Goal: Task Accomplishment & Management: Complete application form

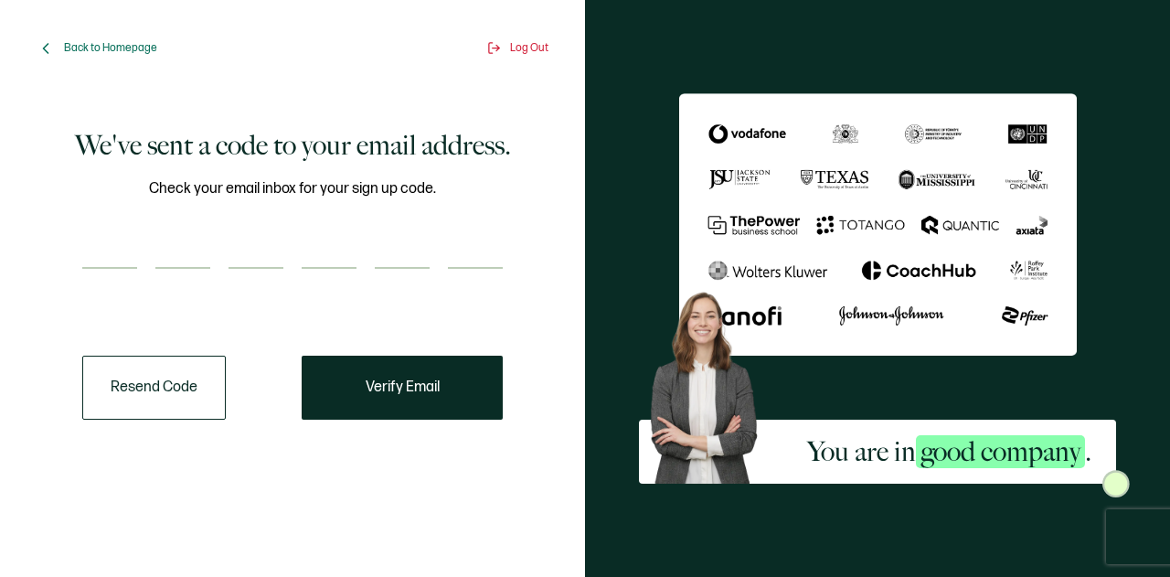
click at [124, 237] on input "number" at bounding box center [109, 250] width 55 height 37
type input "7"
type input "6"
type input "0"
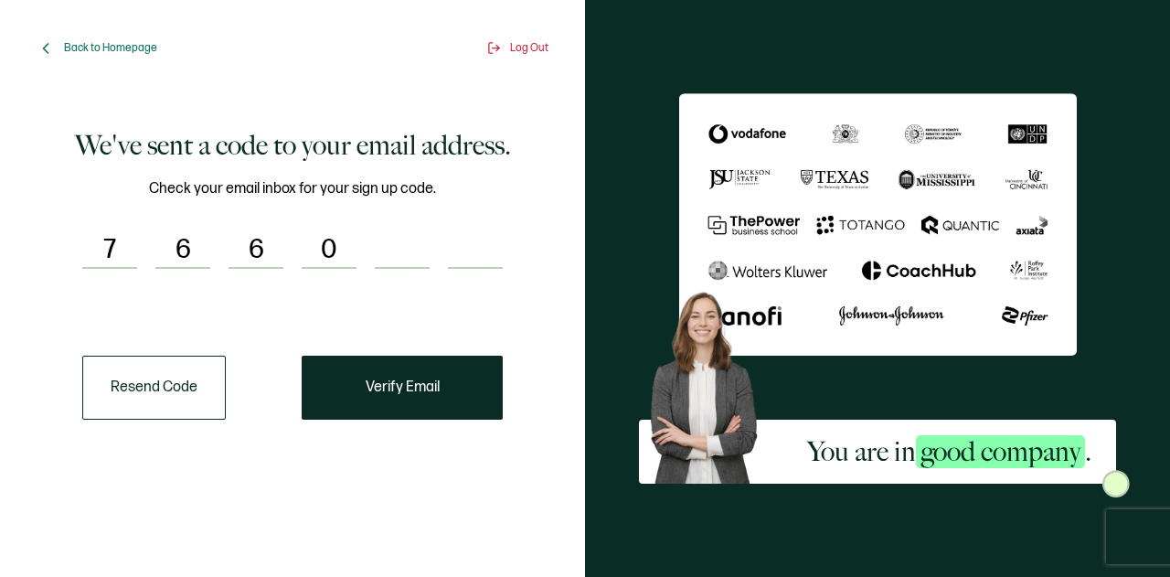
type input "2"
type input "0"
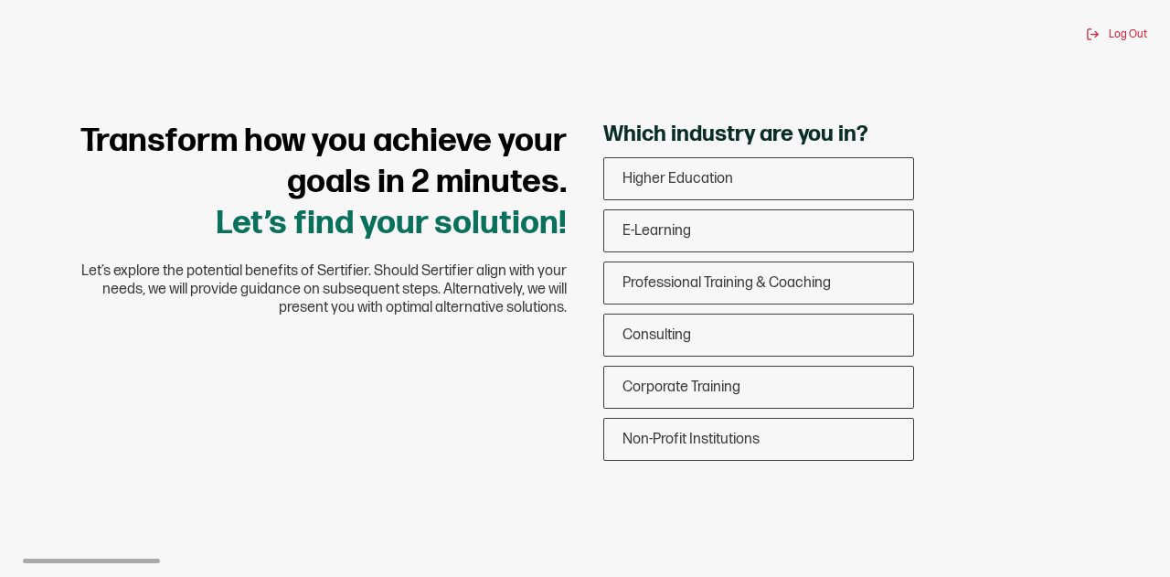
click at [530, 370] on div "Transform how you achieve your goals in 2 minutes. Let’s find your solution! Le…" at bounding box center [585, 295] width 1097 height 349
click at [677, 398] on div "Corporate Training" at bounding box center [758, 387] width 309 height 43
click at [0, 0] on input "Corporate Training" at bounding box center [0, 0] width 0 height 0
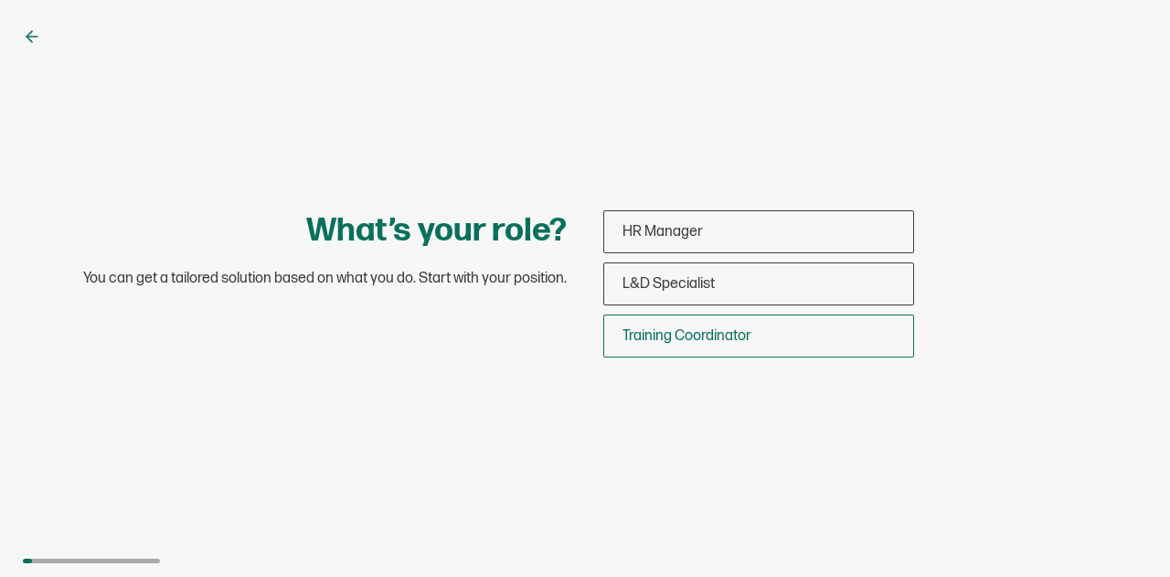
click at [756, 343] on div "Training Coordinator" at bounding box center [758, 335] width 309 height 43
click at [0, 0] on input "Training Coordinator" at bounding box center [0, 0] width 0 height 0
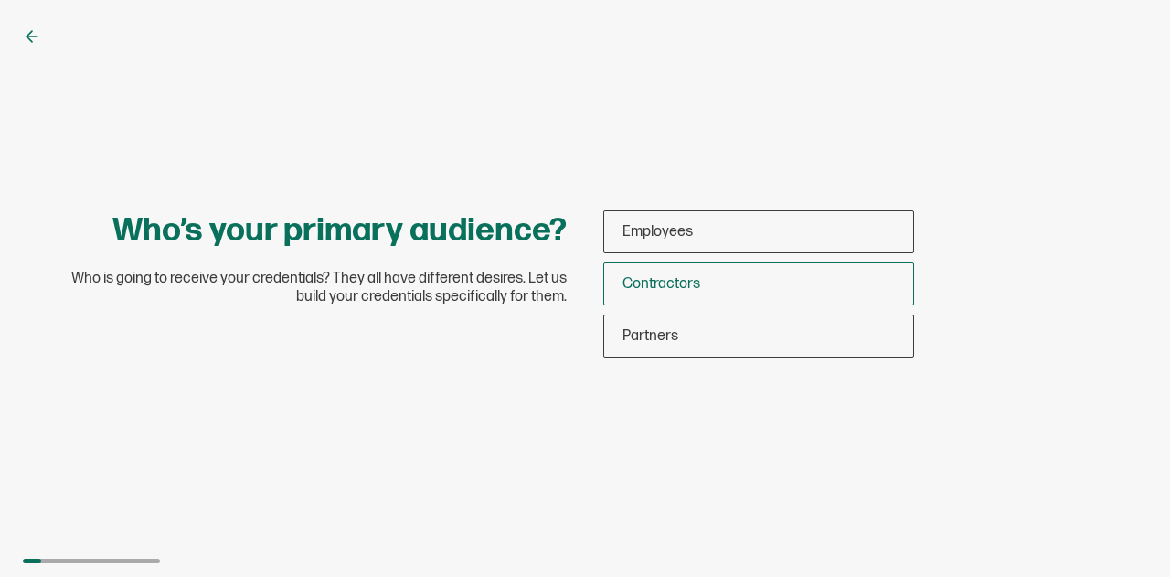
click at [794, 284] on div "Contractors" at bounding box center [758, 283] width 309 height 43
click at [0, 0] on input "Contractors" at bounding box center [0, 0] width 0 height 0
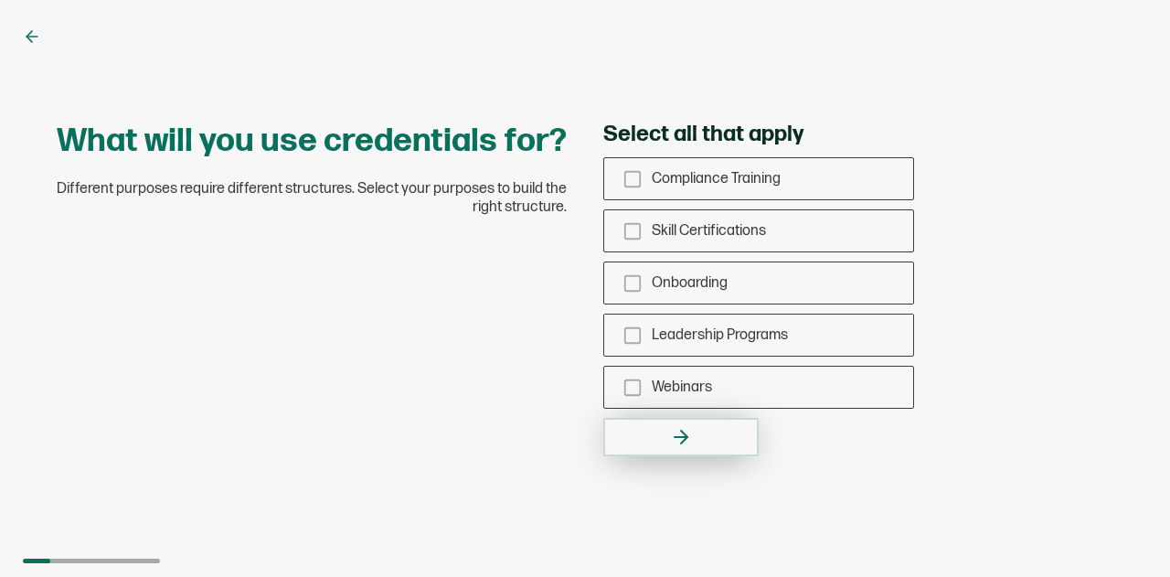
click at [724, 426] on button "button" at bounding box center [680, 437] width 155 height 38
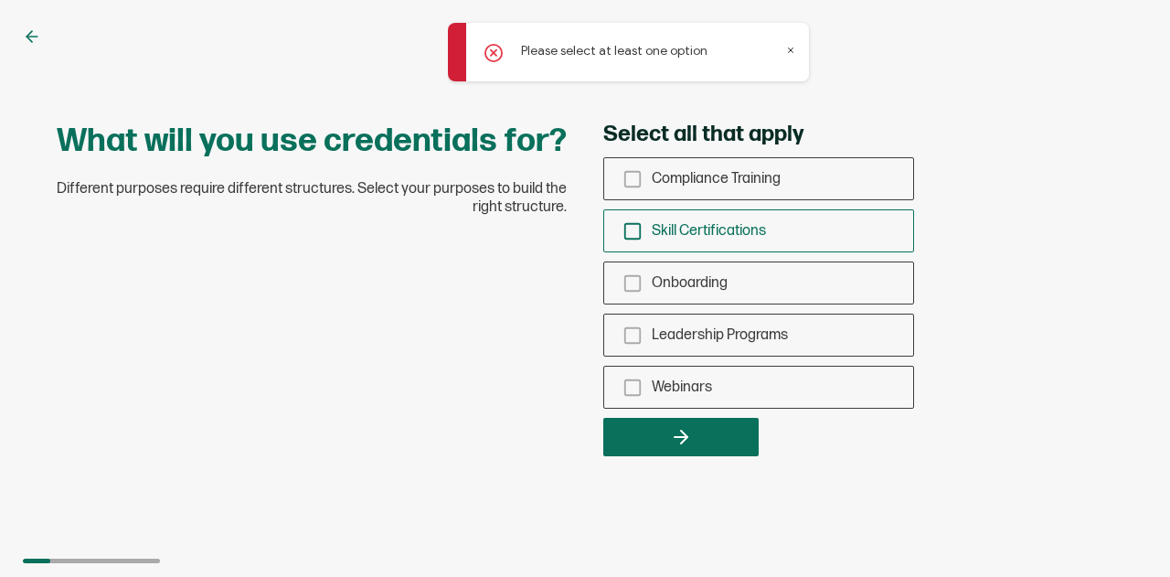
click at [761, 218] on div "Skill Certifications" at bounding box center [758, 230] width 309 height 43
click at [0, 0] on input "Skill Certifications" at bounding box center [0, 0] width 0 height 0
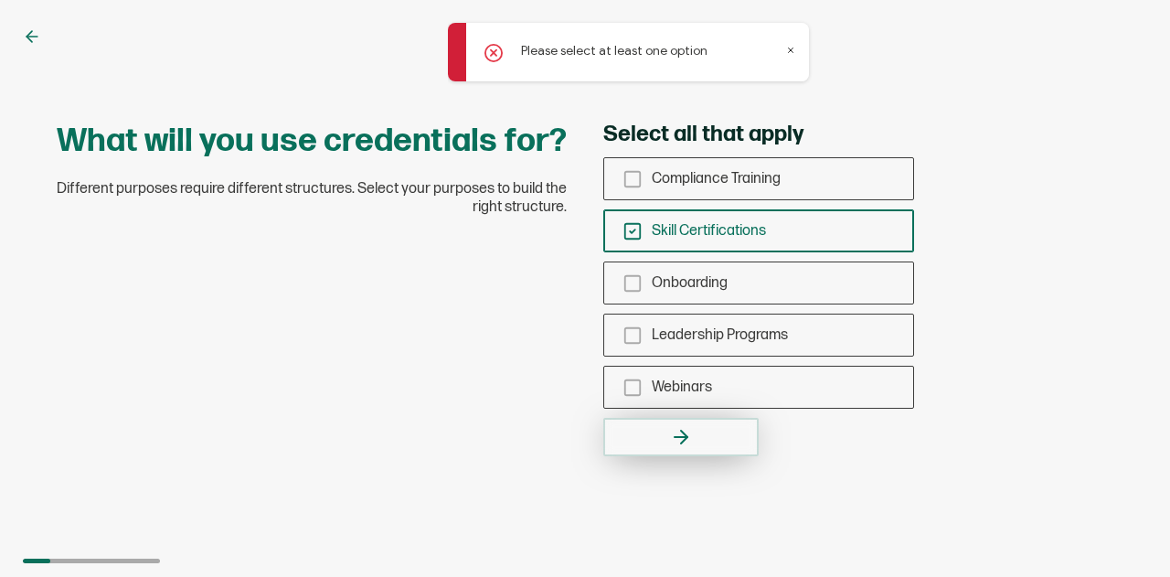
click at [703, 453] on button "button" at bounding box center [680, 437] width 155 height 38
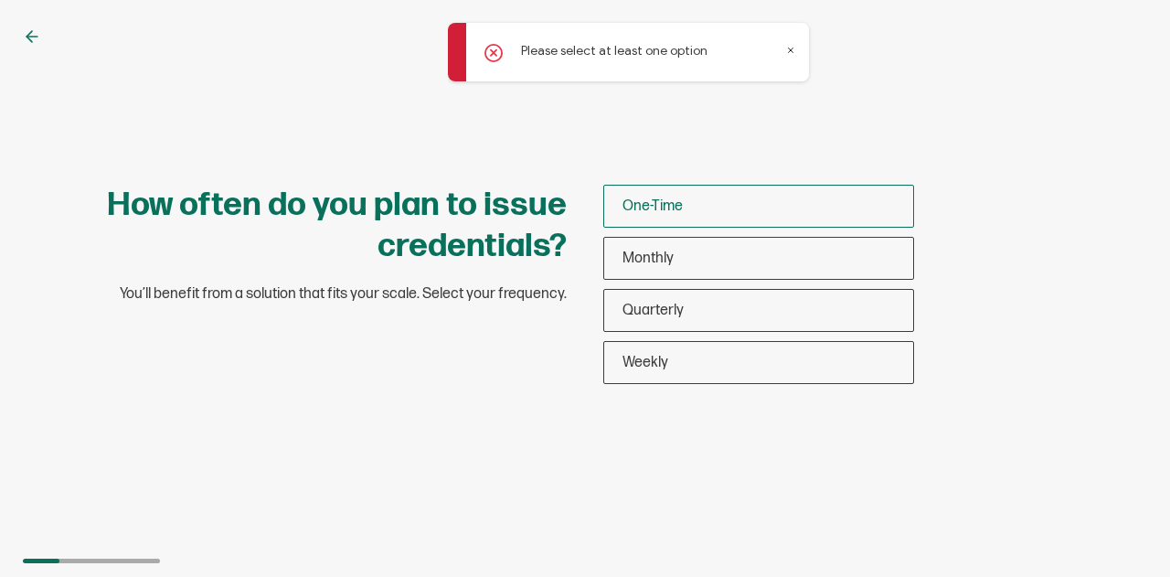
click at [693, 211] on div "One-Time" at bounding box center [758, 206] width 309 height 43
click at [0, 0] on input "One-Time" at bounding box center [0, 0] width 0 height 0
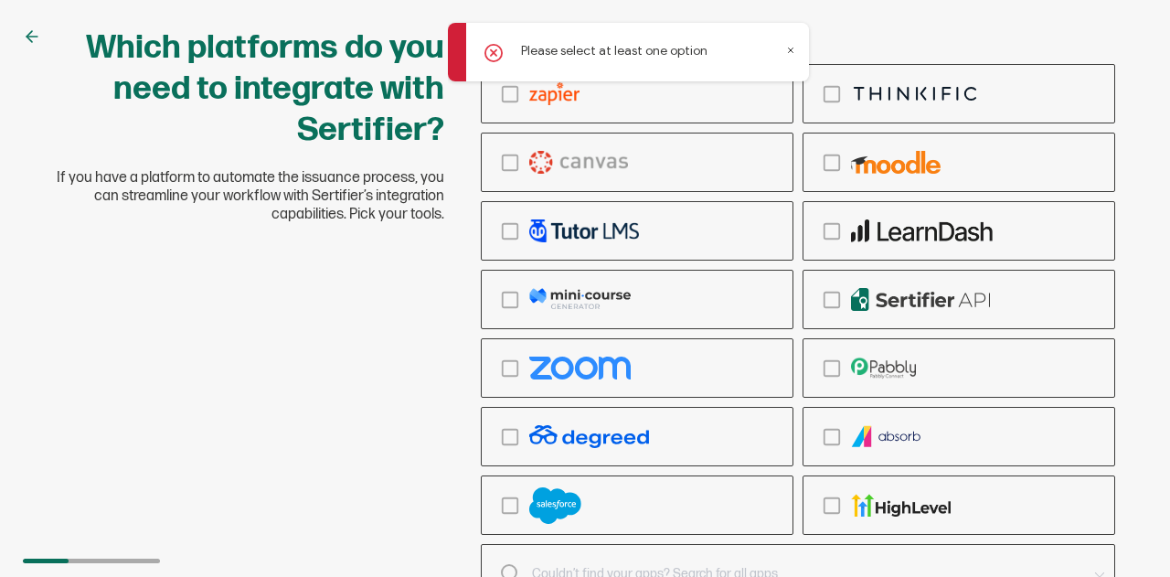
click at [792, 48] on icon at bounding box center [791, 50] width 5 height 5
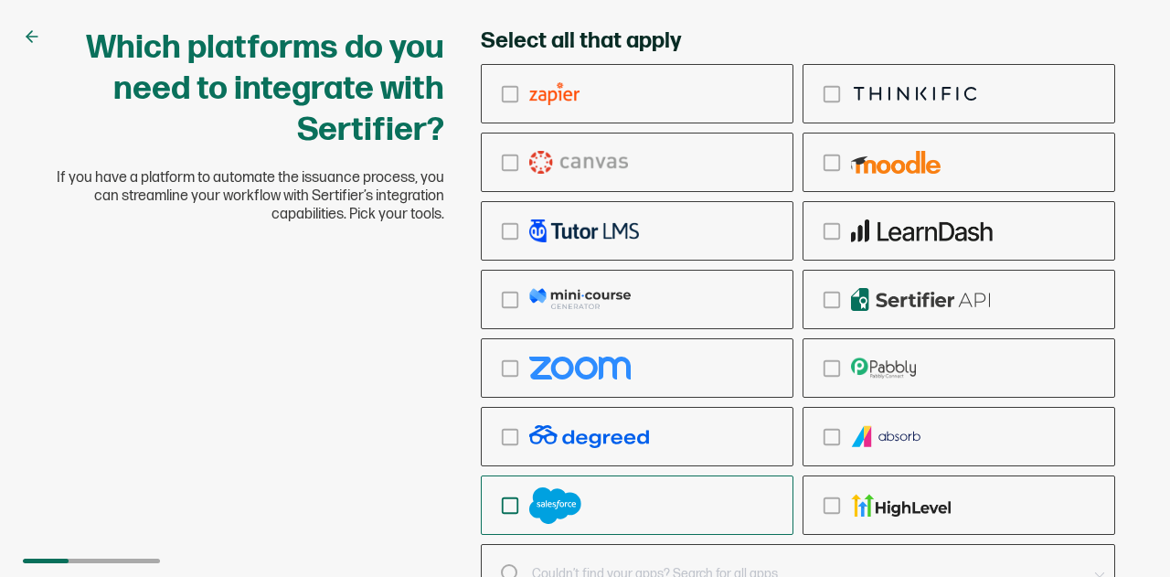
click at [651, 507] on div "checkbox-group" at bounding box center [637, 505] width 311 height 43
click at [0, 0] on input "checkbox-group" at bounding box center [0, 0] width 0 height 0
click at [583, 512] on div "checkbox-group" at bounding box center [637, 505] width 311 height 43
click at [0, 0] on input "checkbox-group" at bounding box center [0, 0] width 0 height 0
click at [583, 512] on div "checkbox-group" at bounding box center [637, 505] width 311 height 43
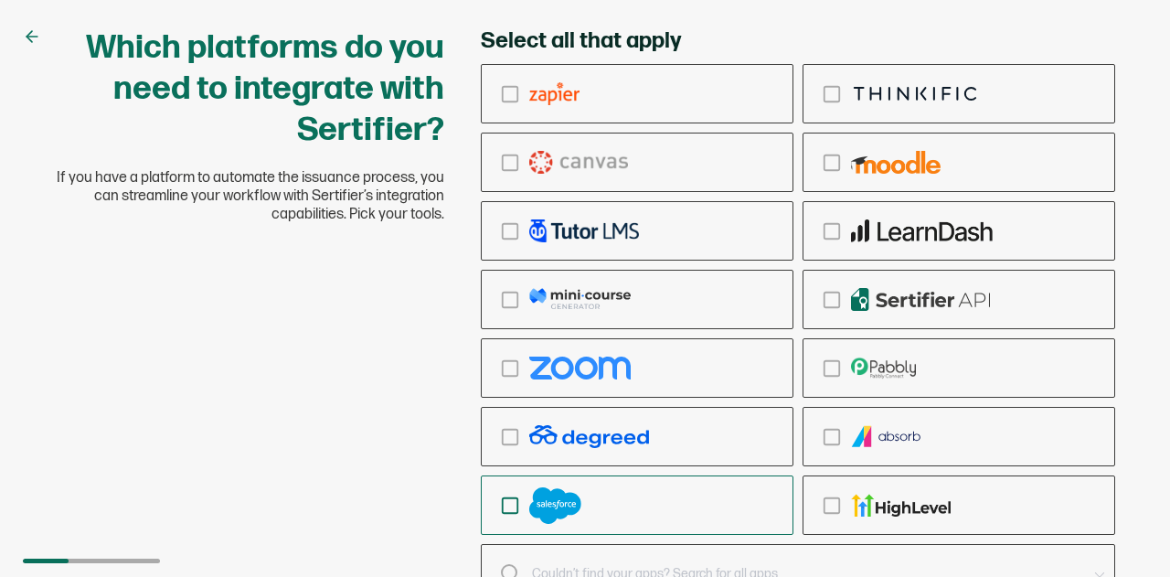
click at [0, 0] on input "checkbox-group" at bounding box center [0, 0] width 0 height 0
click at [1169, 142] on div "Which platforms do you need to integrate with Sertifier? If you have a platform…" at bounding box center [585, 288] width 1170 height 577
click at [336, 421] on div "Which platforms do you need to integrate with Sertifier? If you have a platform…" at bounding box center [585, 338] width 1097 height 623
click at [516, 565] on div at bounding box center [783, 574] width 604 height 26
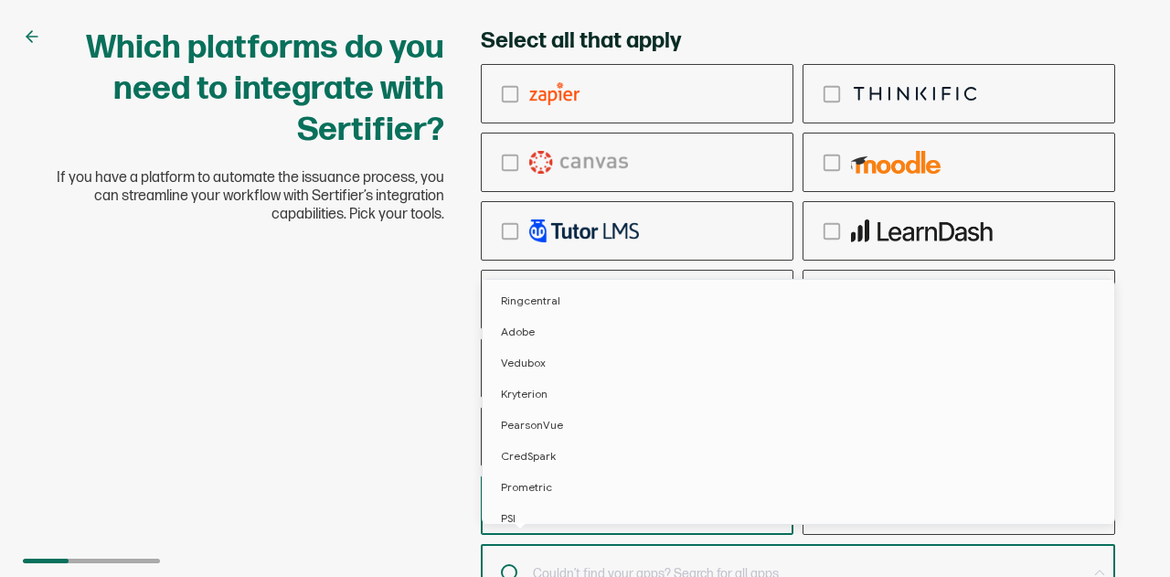
scroll to position [9, 0]
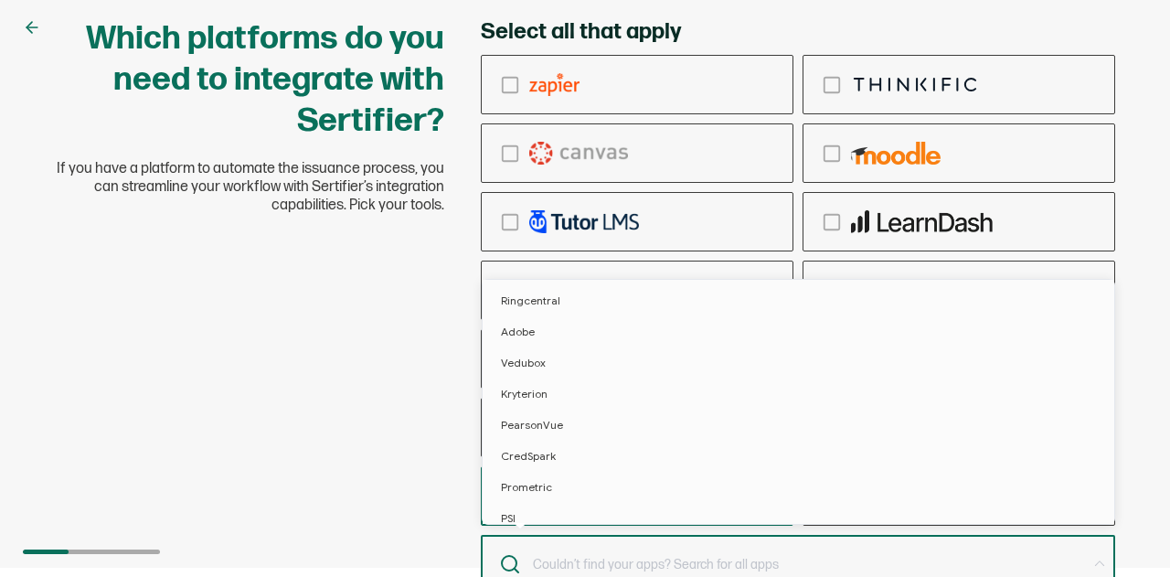
click at [371, 438] on div "Which platforms do you need to integrate with Sertifier? If you have a platform…" at bounding box center [585, 329] width 1097 height 623
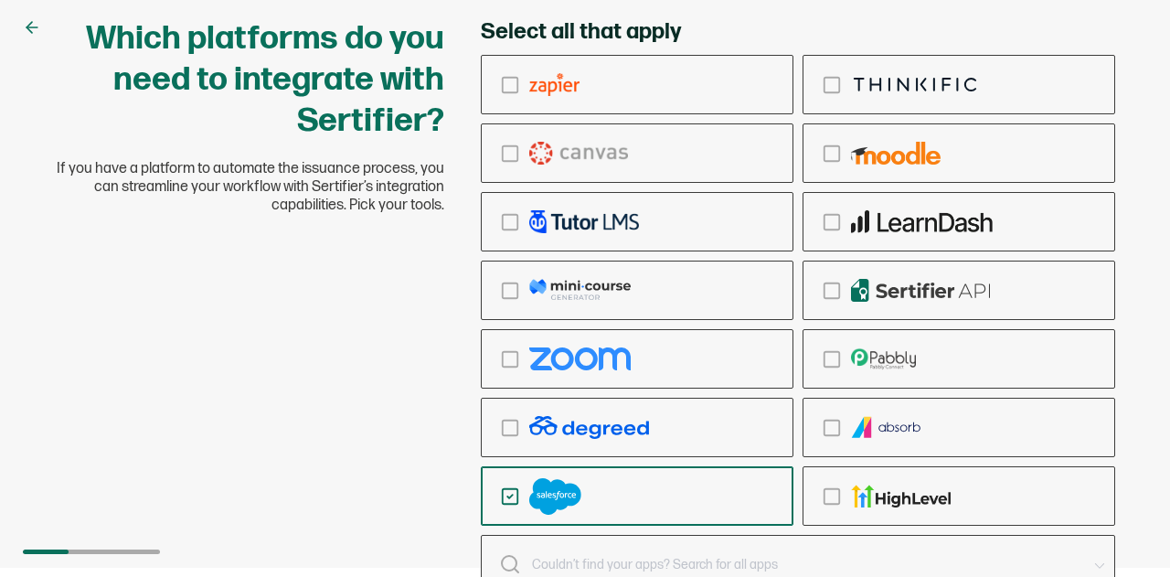
click at [1154, 434] on div "Which platforms do you need to integrate with Sertifier? If you have a platform…" at bounding box center [585, 279] width 1170 height 577
click at [422, 500] on div "Which platforms do you need to integrate with Sertifier? If you have a platform…" at bounding box center [585, 329] width 1097 height 623
click at [20, 27] on div "Which platforms do you need to integrate with Sertifier? If you have a platform…" at bounding box center [585, 279] width 1170 height 577
click at [34, 27] on icon at bounding box center [32, 27] width 11 height 0
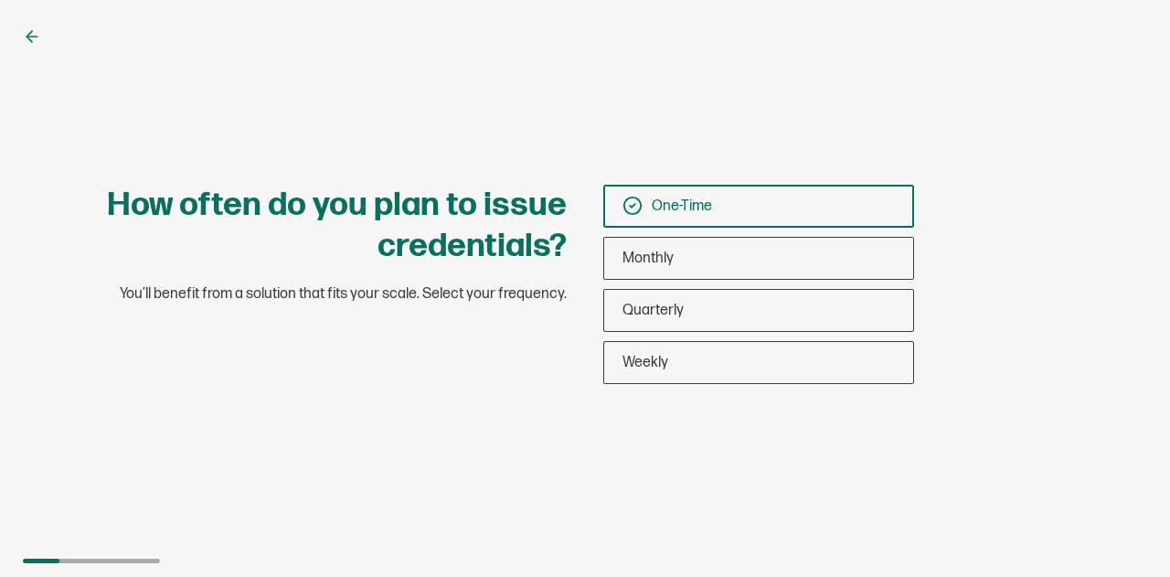
scroll to position [0, 0]
click at [719, 318] on div "Quarterly" at bounding box center [758, 310] width 309 height 43
click at [0, 0] on input "Quarterly" at bounding box center [0, 0] width 0 height 0
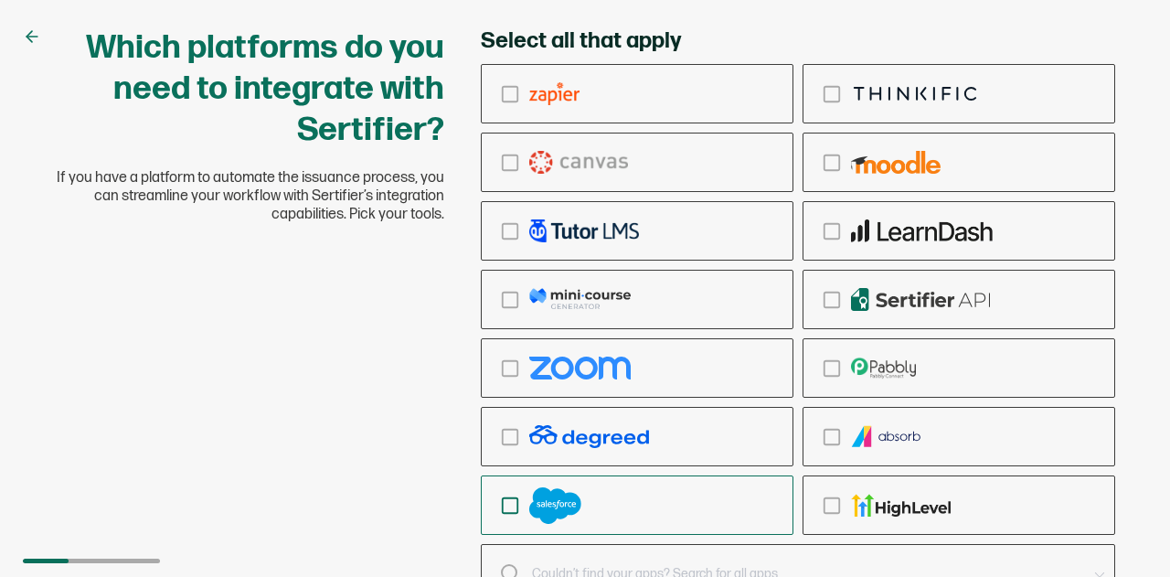
click at [591, 495] on div "checkbox-group" at bounding box center [637, 505] width 311 height 43
click at [0, 0] on input "checkbox-group" at bounding box center [0, 0] width 0 height 0
click at [457, 264] on div "Which platforms do you need to integrate with Sertifier? If you have a platform…" at bounding box center [585, 338] width 1097 height 623
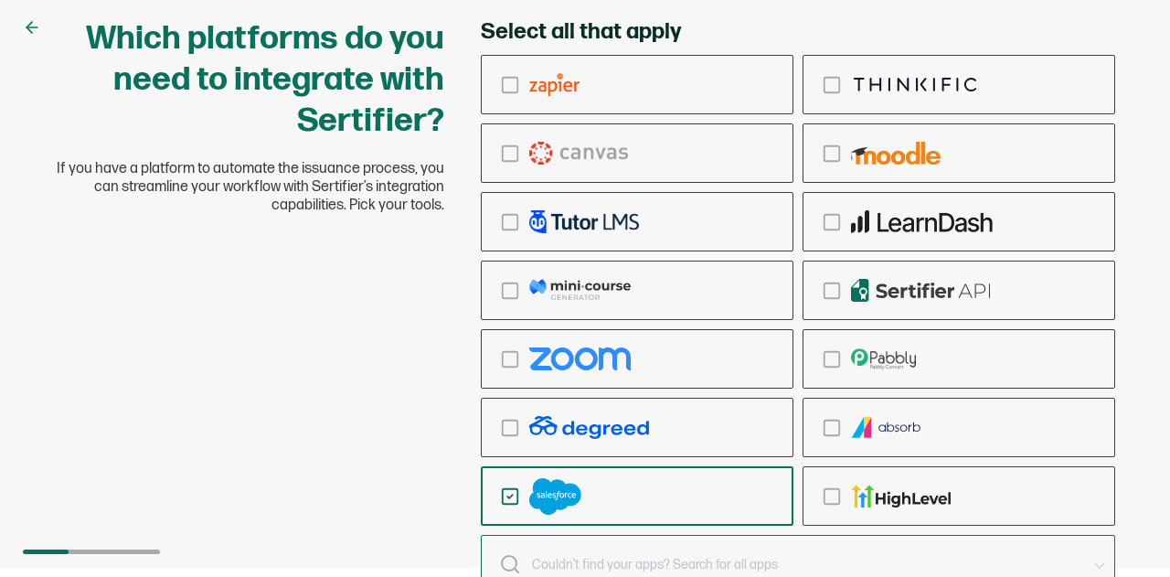
click at [550, 559] on div "Ringcentral Adobe Vedubox Kryterion PearsonVue CredSpark Prometric PSI Certiver…" at bounding box center [798, 564] width 634 height 59
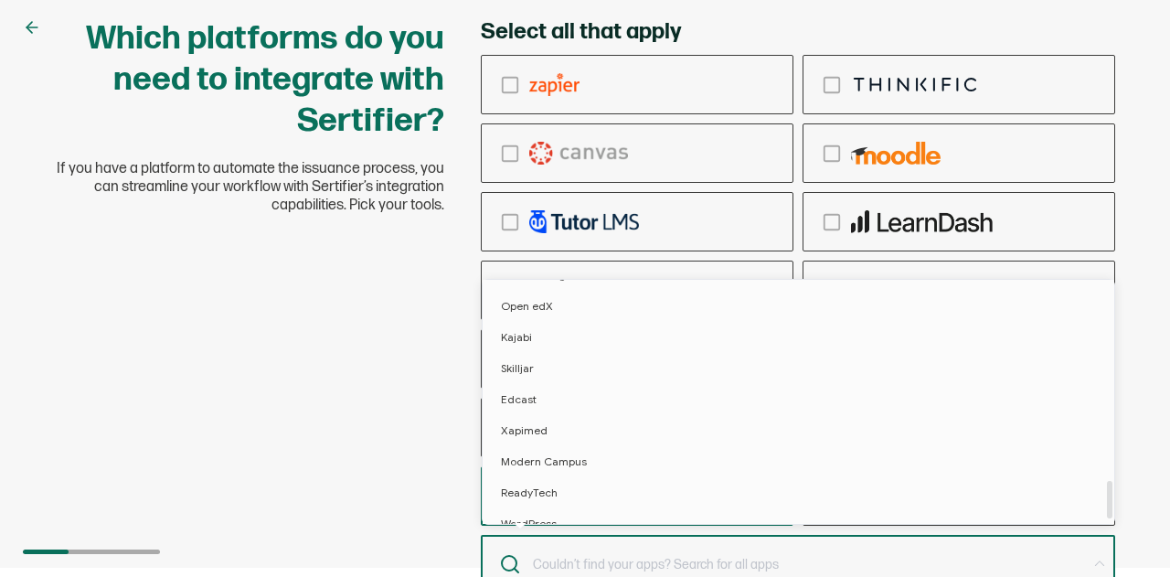
scroll to position [1324, 0]
click at [377, 465] on div "Which platforms do you need to integrate with Sertifier? If you have a platform…" at bounding box center [585, 329] width 1097 height 623
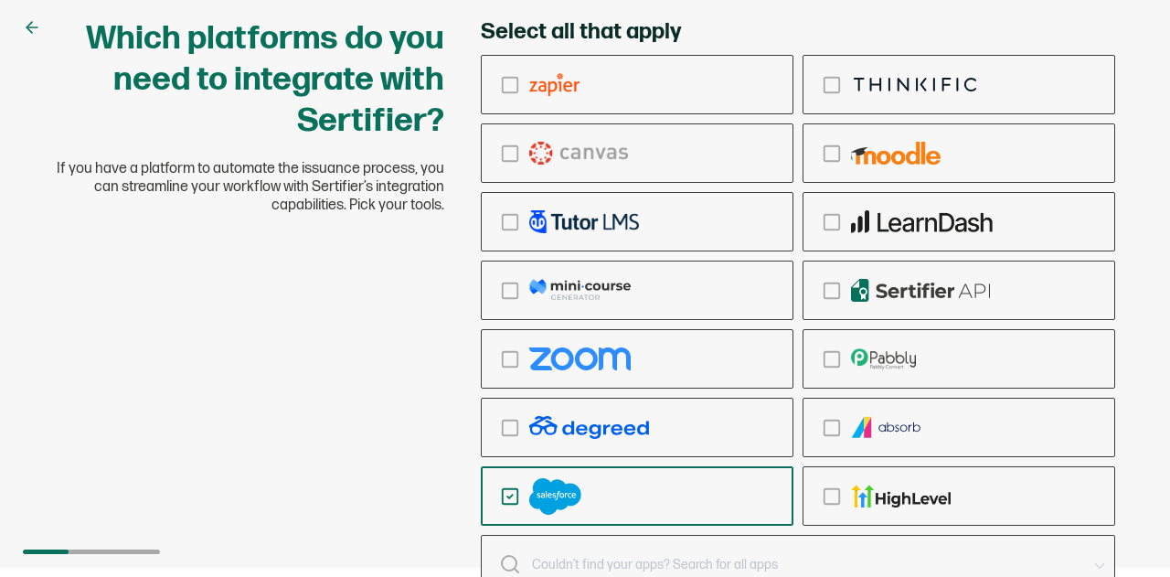
click at [429, 473] on div "Which platforms do you need to integrate with Sertifier? If you have a platform…" at bounding box center [585, 329] width 1097 height 623
